Goal: Information Seeking & Learning: Learn about a topic

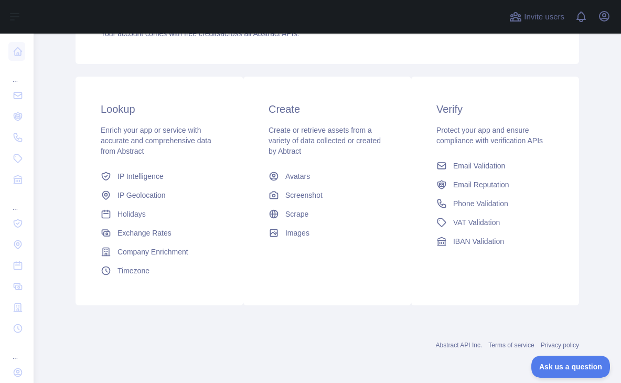
scroll to position [84, 0]
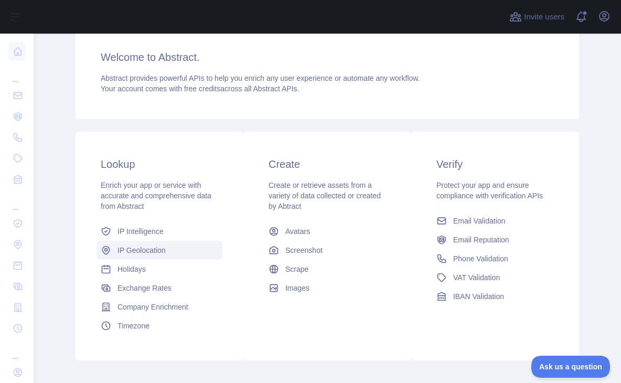
click at [163, 246] on link "IP Geolocation" at bounding box center [159, 250] width 126 height 19
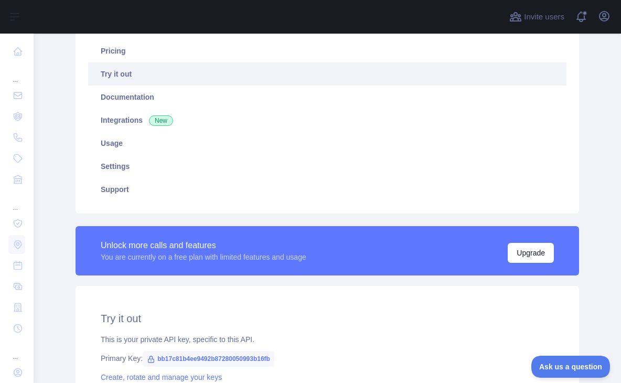
type textarea "**********"
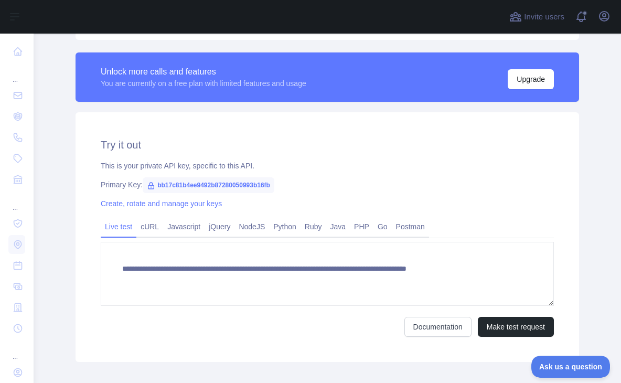
scroll to position [288, 0]
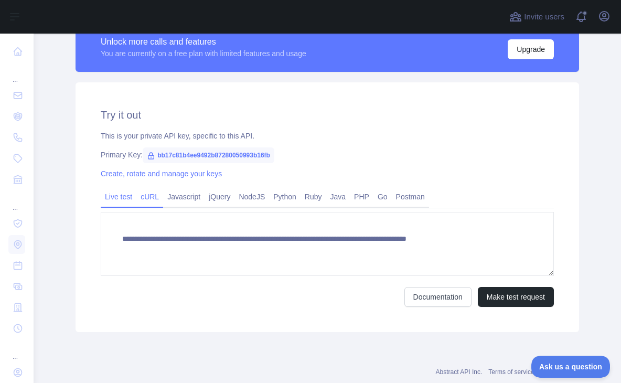
click at [149, 197] on link "cURL" at bounding box center [149, 196] width 27 height 17
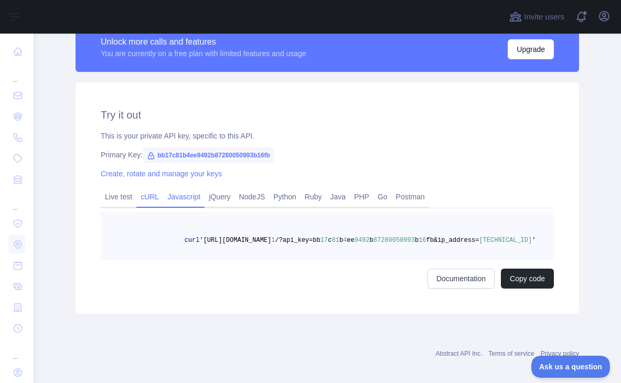
click at [177, 198] on link "Javascript" at bounding box center [183, 196] width 41 height 17
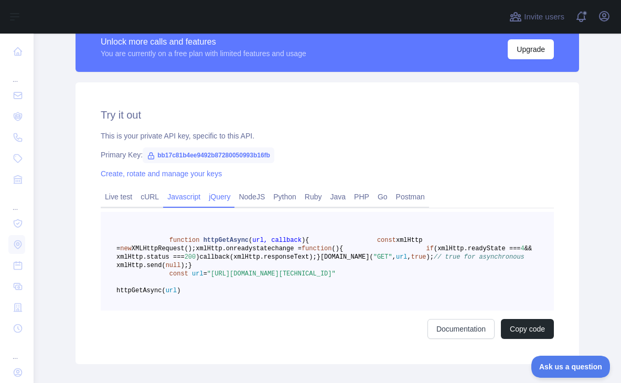
click at [206, 194] on link "jQuery" at bounding box center [220, 196] width 30 height 17
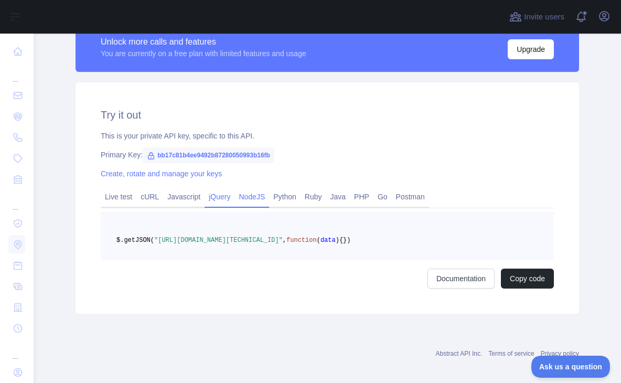
click at [249, 195] on link "NodeJS" at bounding box center [251, 196] width 35 height 17
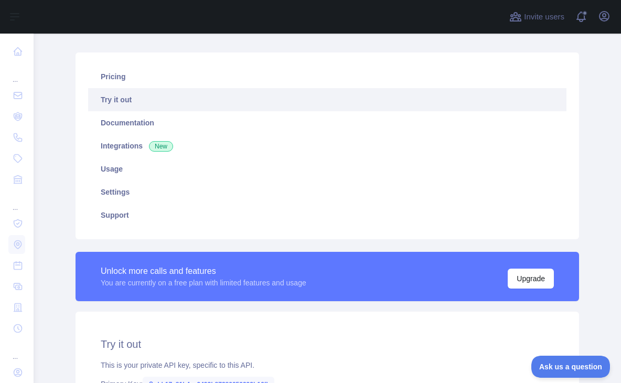
scroll to position [0, 0]
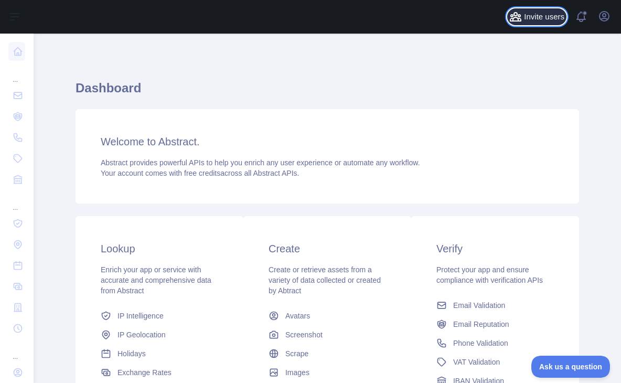
click at [533, 17] on span "Invite users" at bounding box center [544, 17] width 40 height 12
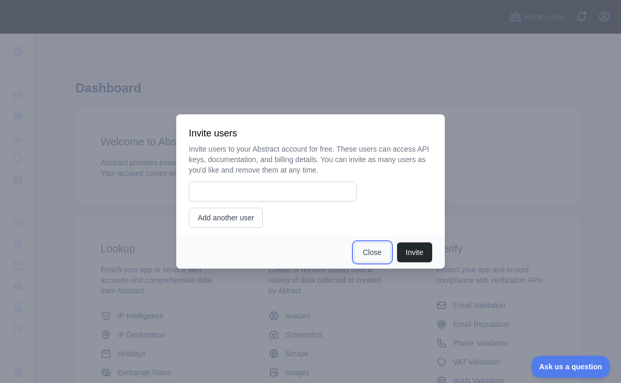
click at [366, 246] on button "Close" at bounding box center [372, 252] width 37 height 20
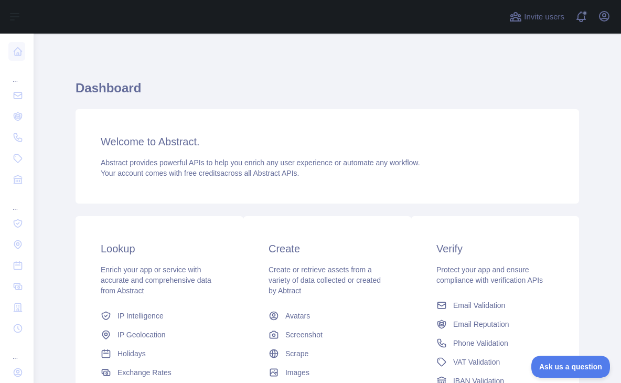
click at [366, 246] on button "Close" at bounding box center [369, 249] width 35 height 19
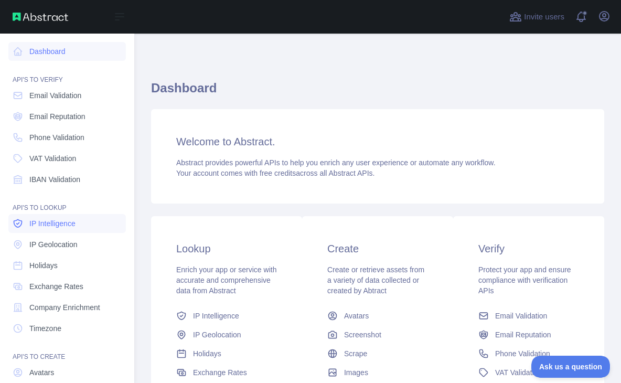
click at [45, 223] on span "IP Intelligence" at bounding box center [52, 223] width 46 height 10
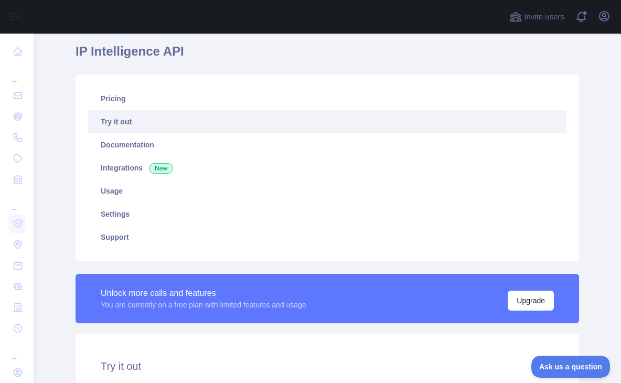
scroll to position [37, 0]
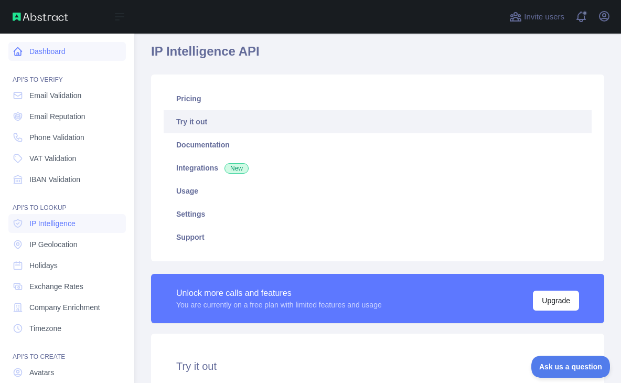
click at [31, 59] on link "Dashboard" at bounding box center [66, 51] width 117 height 19
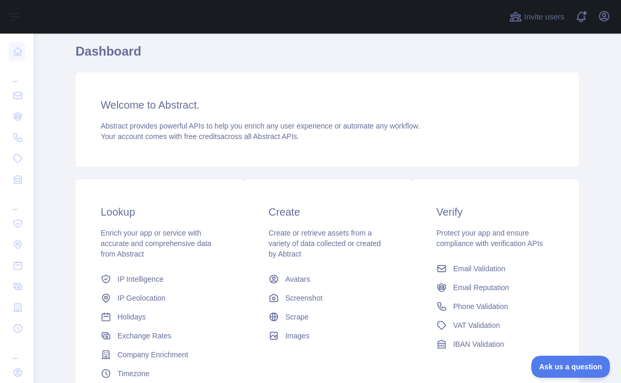
scroll to position [139, 0]
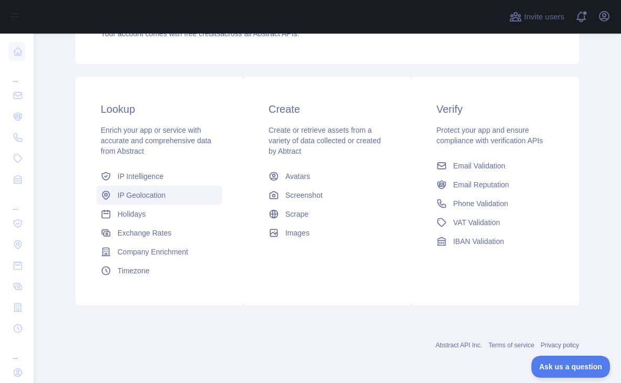
click at [123, 200] on span "IP Geolocation" at bounding box center [141, 195] width 48 height 10
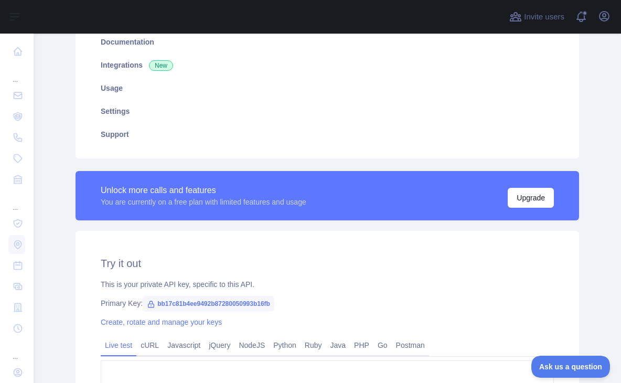
click at [123, 200] on div "You are currently on a free plan with limited features and usage" at bounding box center [204, 202] width 206 height 10
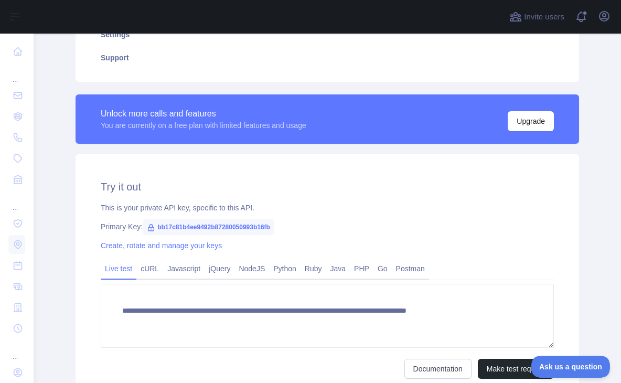
scroll to position [207, 0]
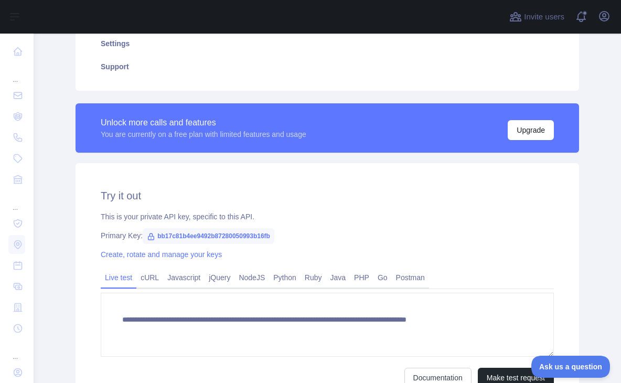
drag, startPoint x: 611, startPoint y: 219, endPoint x: 588, endPoint y: 212, distance: 23.6
click at [588, 212] on main "**********" at bounding box center [327, 208] width 587 height 349
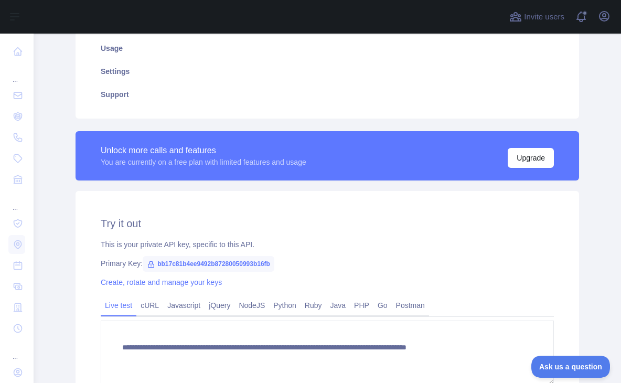
scroll to position [0, 0]
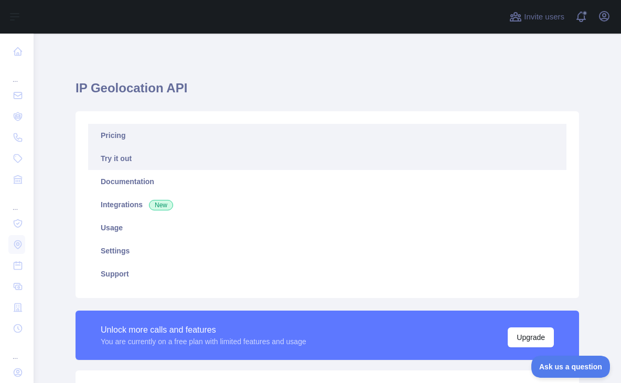
click at [168, 132] on link "Pricing" at bounding box center [327, 135] width 478 height 23
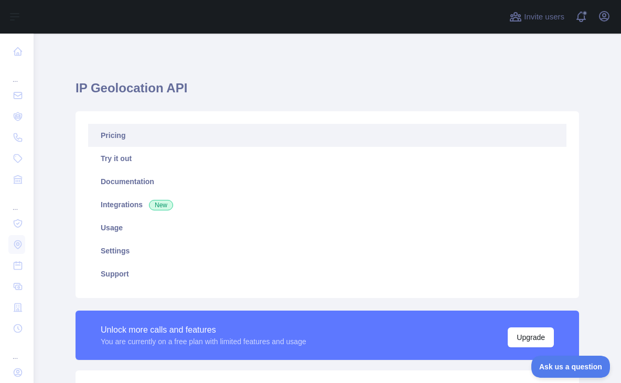
click at [168, 132] on link "Pricing" at bounding box center [327, 135] width 478 height 23
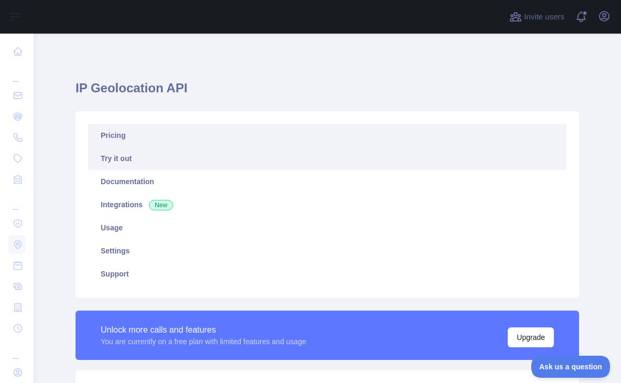
click at [159, 165] on link "Try it out" at bounding box center [327, 158] width 478 height 23
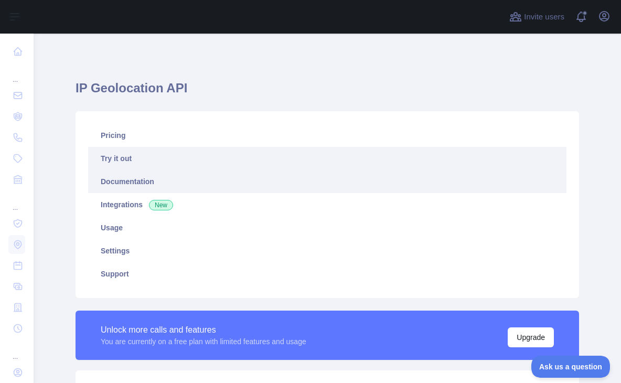
click at [164, 176] on link "Documentation" at bounding box center [327, 181] width 478 height 23
